Goal: Task Accomplishment & Management: Use online tool/utility

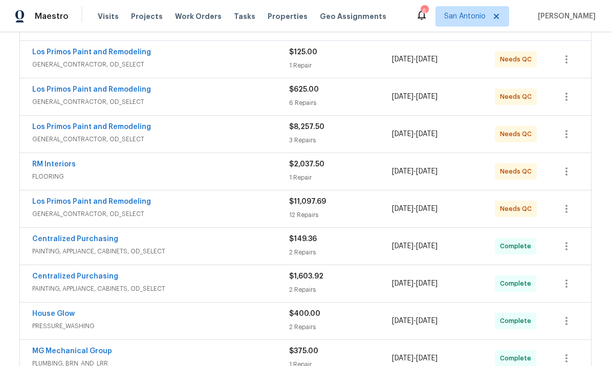
scroll to position [239, 0]
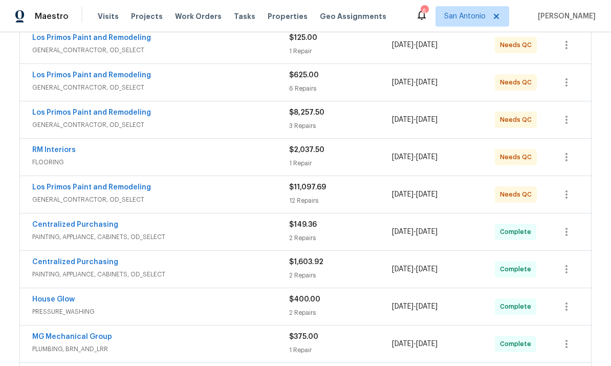
click at [240, 153] on div "RM Interiors" at bounding box center [160, 151] width 257 height 12
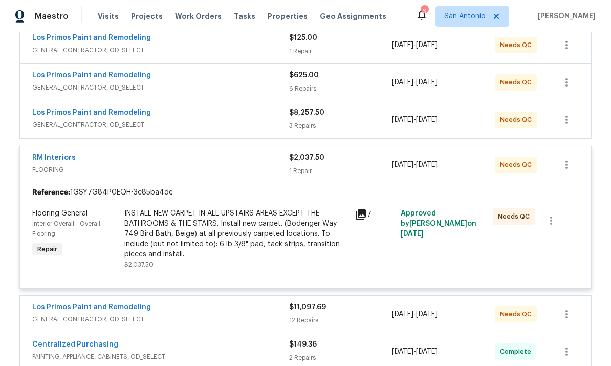
click at [252, 233] on div "INSTALL NEW CARPET IN ALL UPSTAIRS AREAS EXCEPT THE BATHROOMS & THE STAIRS. Ins…" at bounding box center [236, 233] width 224 height 51
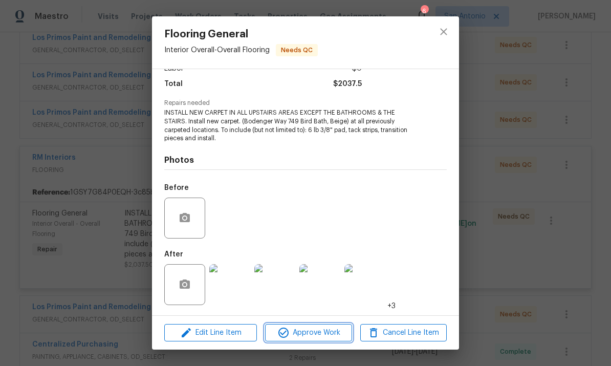
click at [315, 332] on span "Approve Work" at bounding box center [308, 332] width 80 height 13
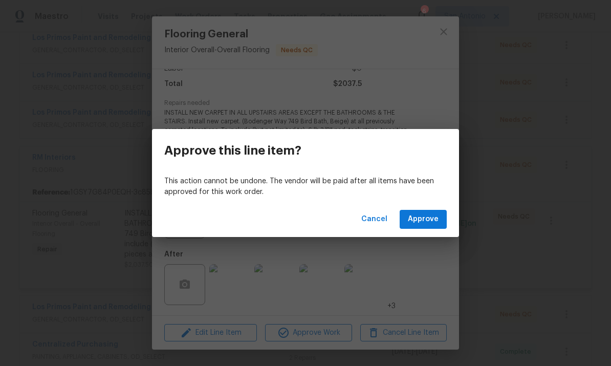
scroll to position [81, 0]
click at [430, 215] on span "Approve" at bounding box center [423, 219] width 31 height 13
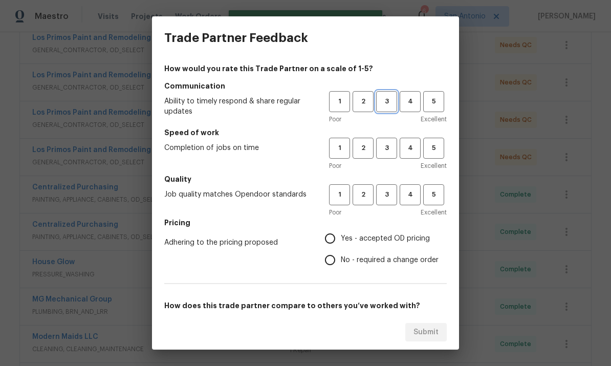
click at [387, 102] on span "3" at bounding box center [386, 102] width 19 height 12
click at [410, 146] on span "4" at bounding box center [409, 148] width 19 height 12
click at [412, 200] on span "4" at bounding box center [409, 195] width 19 height 12
click at [330, 237] on input "Yes - accepted OD pricing" at bounding box center [329, 238] width 21 height 21
radio input "true"
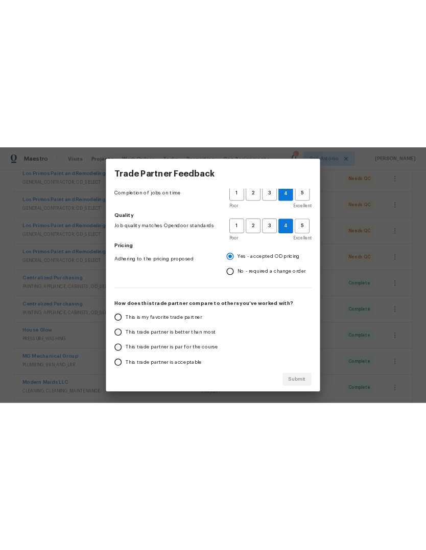
scroll to position [81, 0]
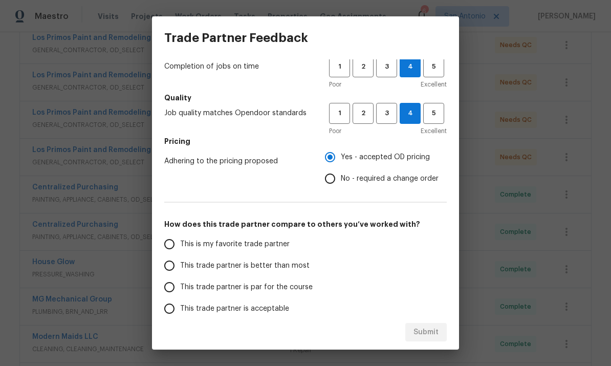
click at [175, 267] on input "This trade partner is better than most" at bounding box center [169, 265] width 21 height 21
click at [427, 332] on span "Submit" at bounding box center [425, 332] width 25 height 13
radio input "true"
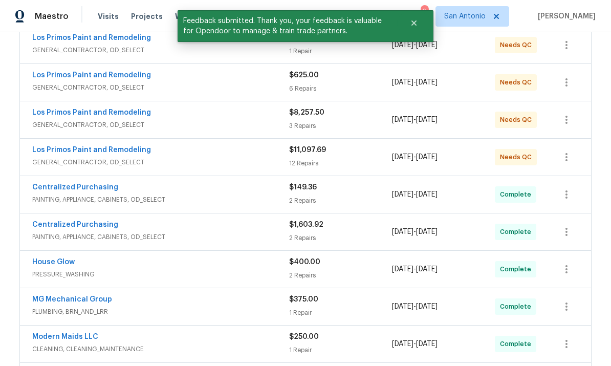
click at [219, 162] on span "GENERAL_CONTRACTOR, OD_SELECT" at bounding box center [160, 162] width 257 height 10
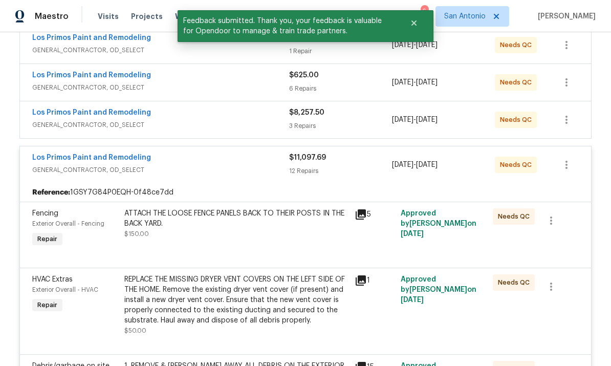
click at [223, 161] on div "Los Primos Paint and Remodeling" at bounding box center [160, 158] width 257 height 12
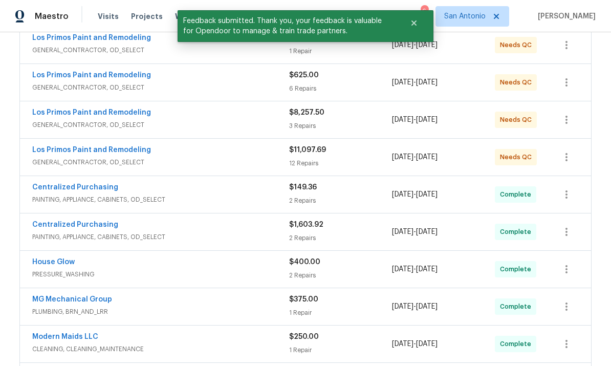
click at [225, 156] on div "Los Primos Paint and Remodeling" at bounding box center [160, 151] width 257 height 12
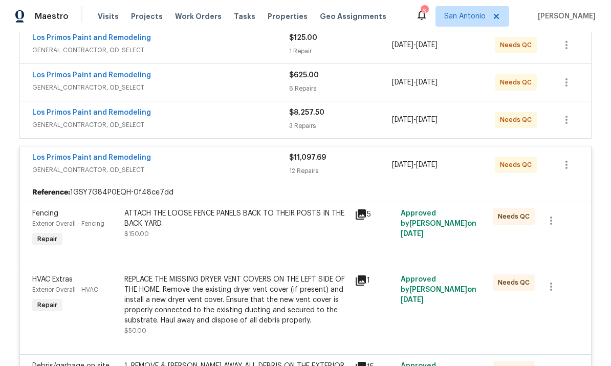
click at [223, 163] on div "Los Primos Paint and Remodeling" at bounding box center [160, 158] width 257 height 12
